Goal: Task Accomplishment & Management: Use online tool/utility

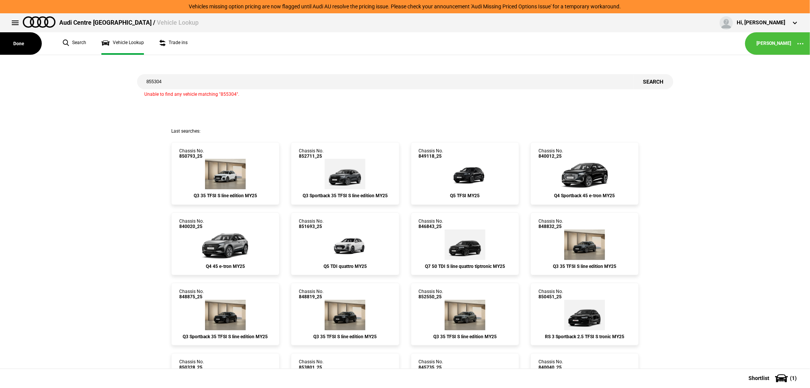
click at [16, 42] on button "Done" at bounding box center [21, 43] width 42 height 22
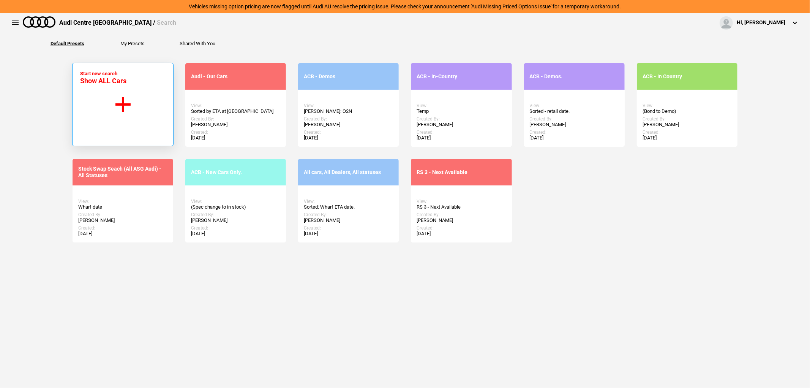
click at [115, 106] on button "Start new search Show ALL Cars" at bounding box center [122, 105] width 101 height 84
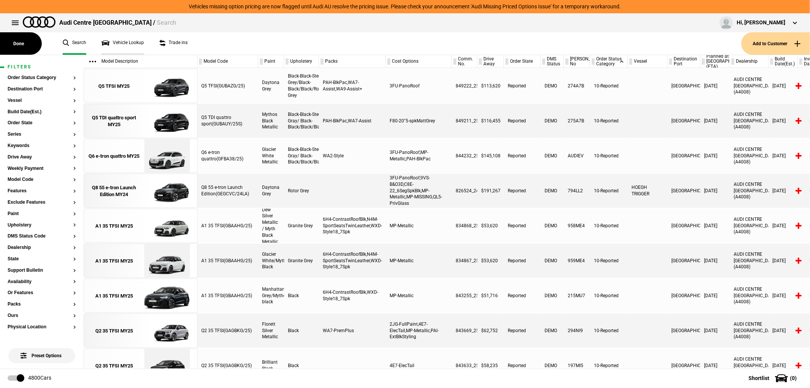
click at [131, 40] on link "Vehicle Lookup" at bounding box center [122, 43] width 43 height 22
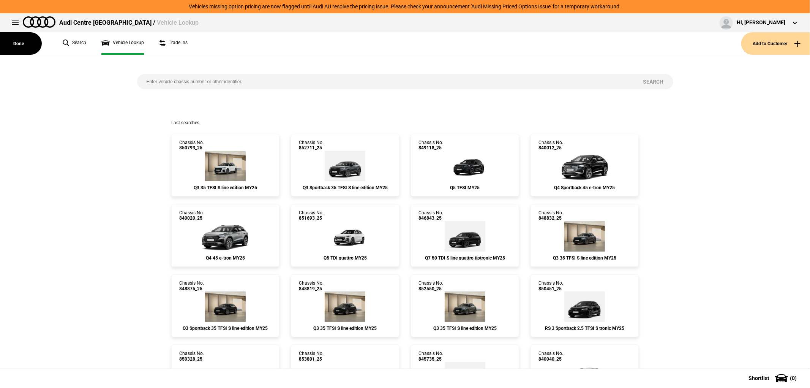
click at [269, 82] on input "search" at bounding box center [385, 81] width 497 height 15
type input "848875"
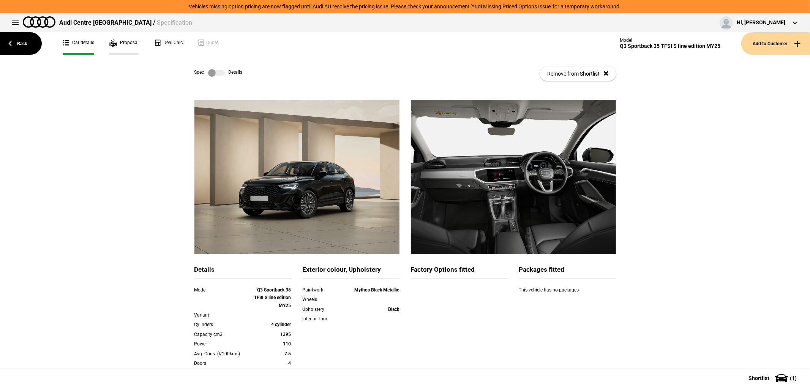
click at [124, 39] on link "Proposal" at bounding box center [123, 43] width 29 height 22
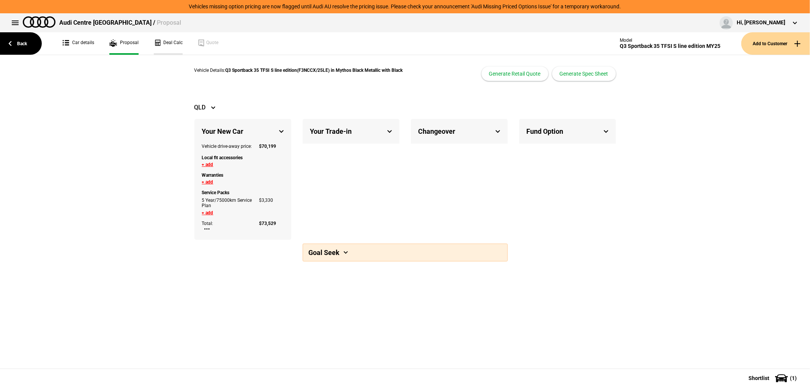
click at [171, 41] on link "Deal Calc" at bounding box center [168, 43] width 29 height 22
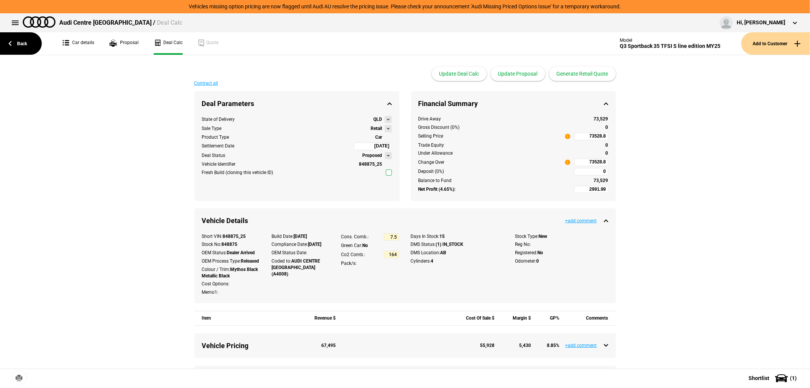
click at [385, 129] on button at bounding box center [388, 128] width 7 height 7
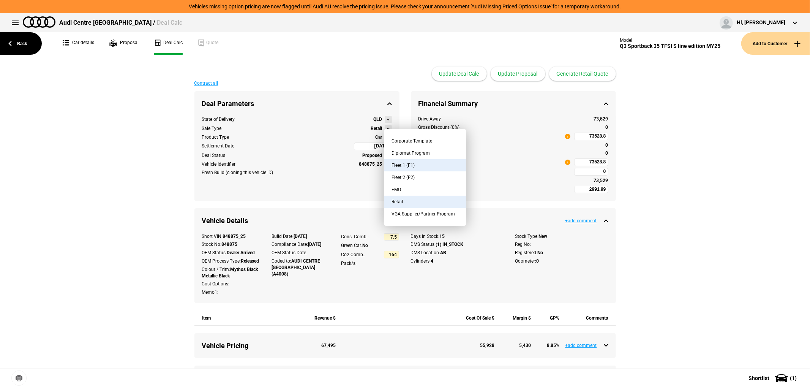
click at [420, 164] on button "Fleet 1 (F1)" at bounding box center [425, 165] width 82 height 12
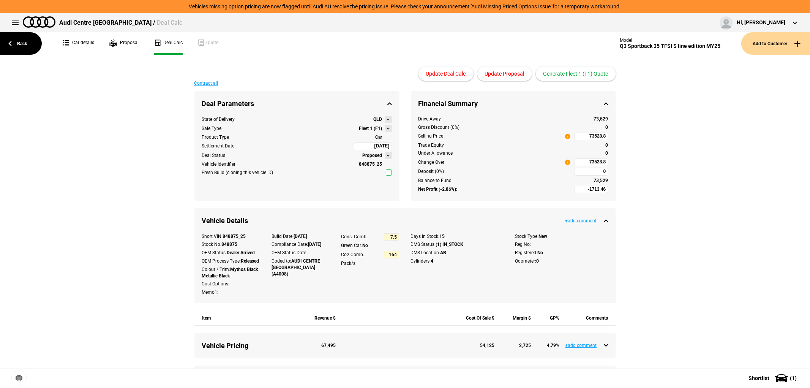
type input "-1186.19"
type input "62389.8"
type input "-4213.46"
click at [508, 76] on button "Update Proposal" at bounding box center [504, 73] width 55 height 14
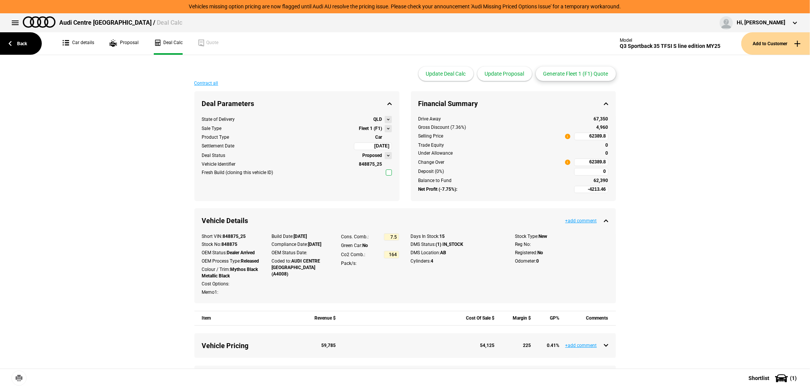
click at [582, 72] on button "Generate Fleet 1 (F1) Quote" at bounding box center [576, 73] width 80 height 14
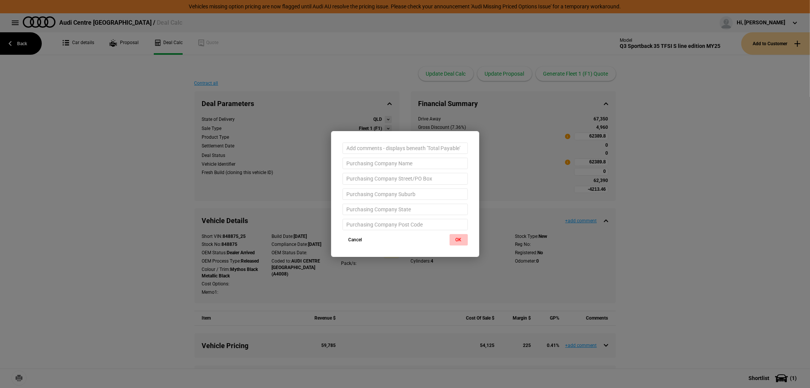
click at [457, 240] on button "OK" at bounding box center [459, 239] width 18 height 11
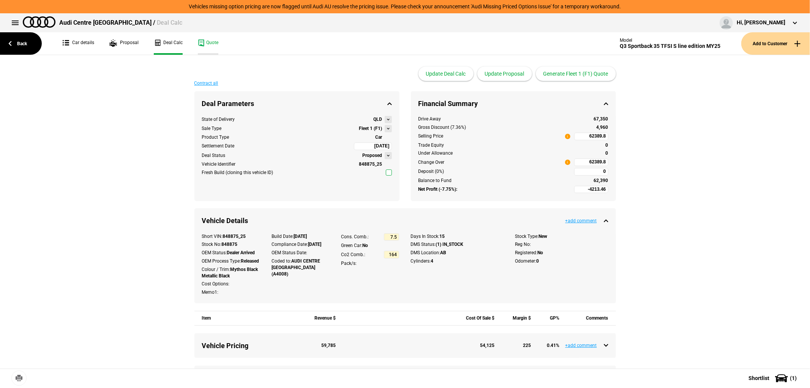
click at [209, 42] on link "Quote" at bounding box center [208, 43] width 21 height 22
